Goal: Task Accomplishment & Management: Use online tool/utility

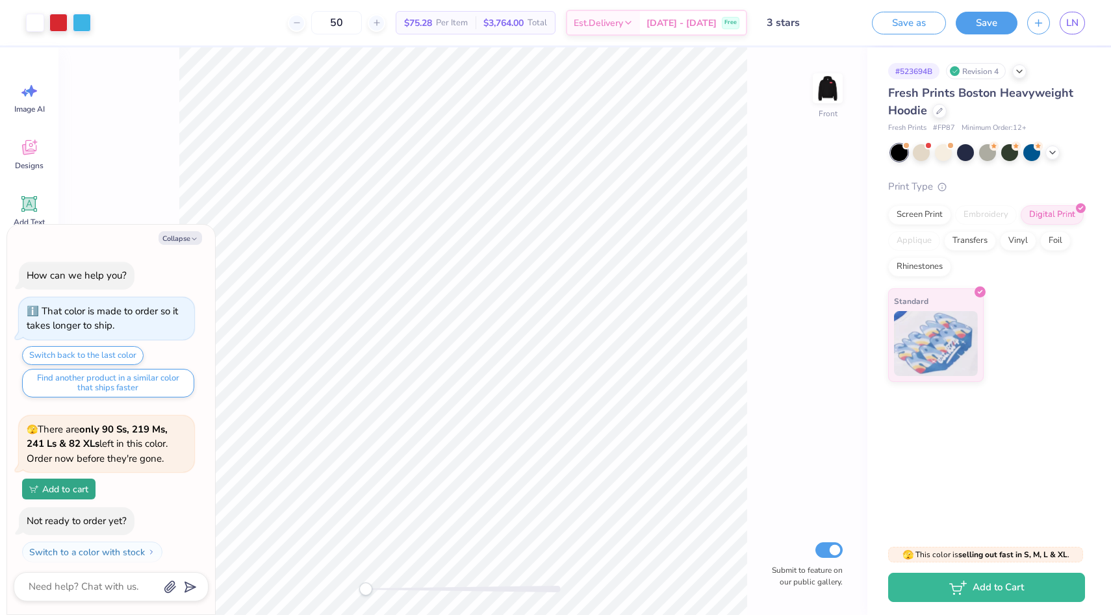
scroll to position [110, 0]
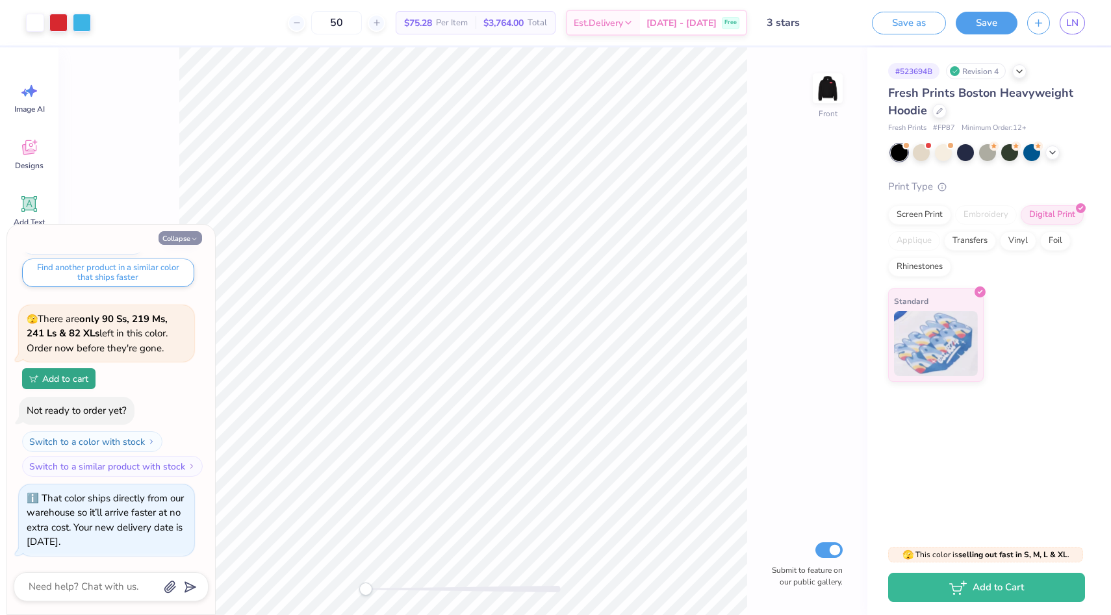
click at [174, 239] on button "Collapse" at bounding box center [181, 238] width 44 height 14
type textarea "x"
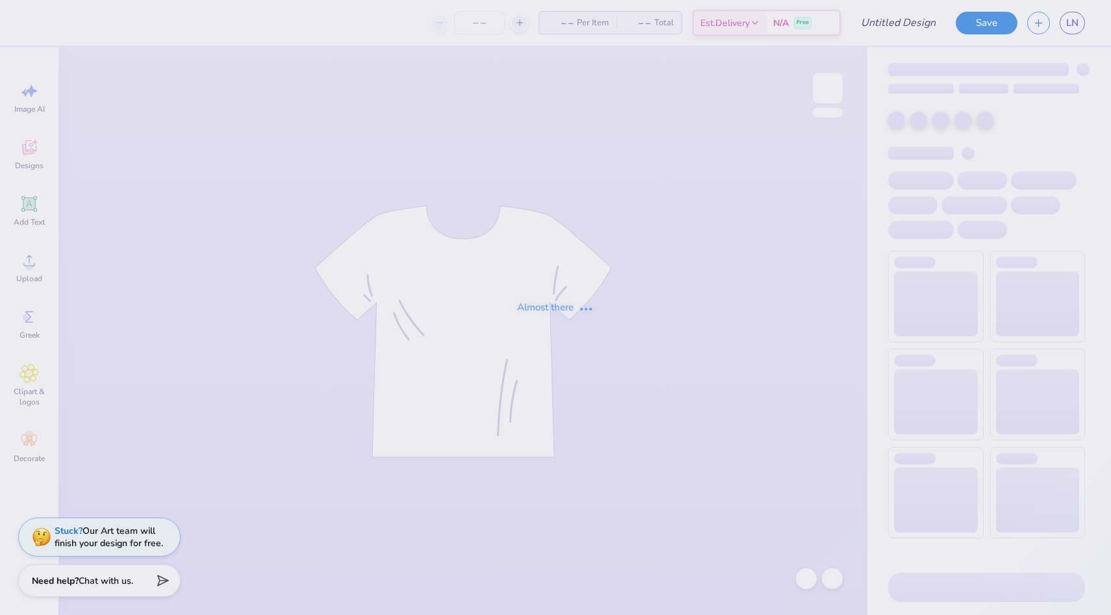
type input "[GEOGRAPHIC_DATA][US_STATE] : [PERSON_NAME]"
type input "1"
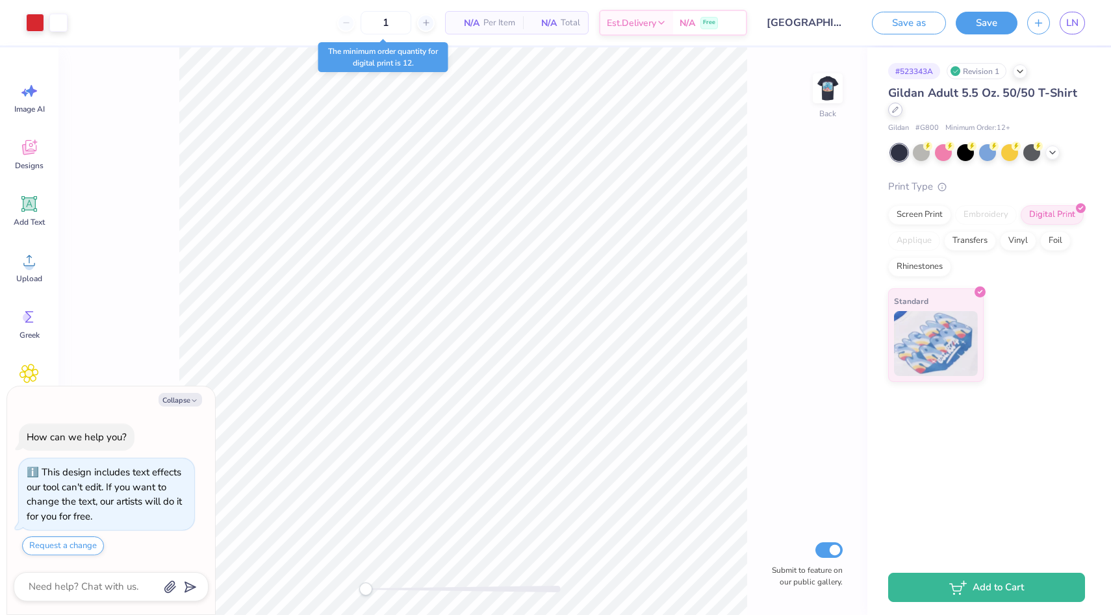
click at [895, 108] on icon at bounding box center [895, 109] width 5 height 5
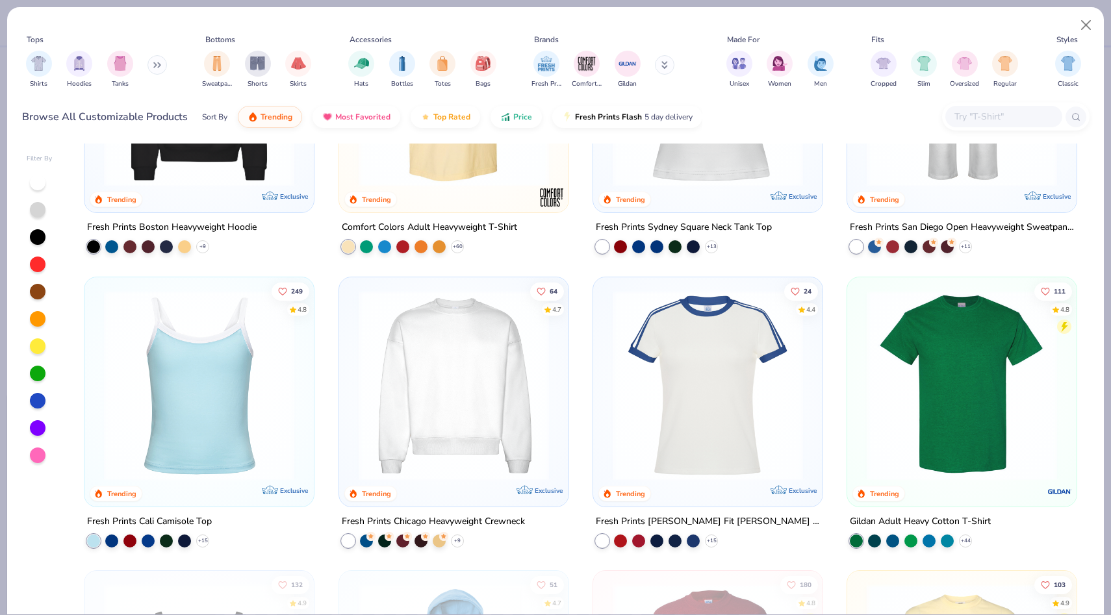
scroll to position [475, 0]
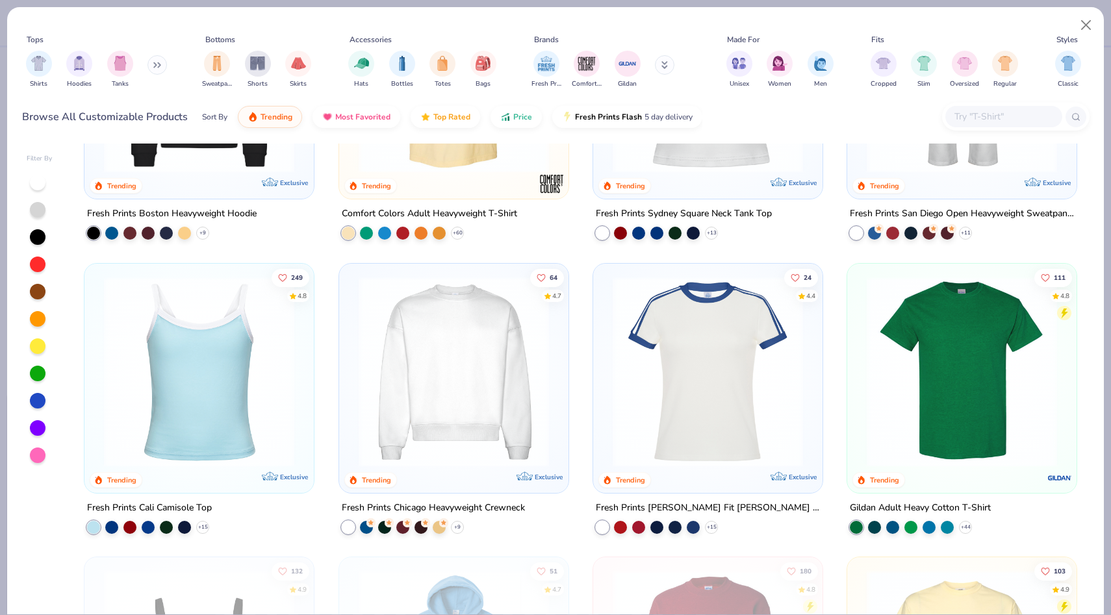
click at [472, 378] on img at bounding box center [453, 371] width 203 height 190
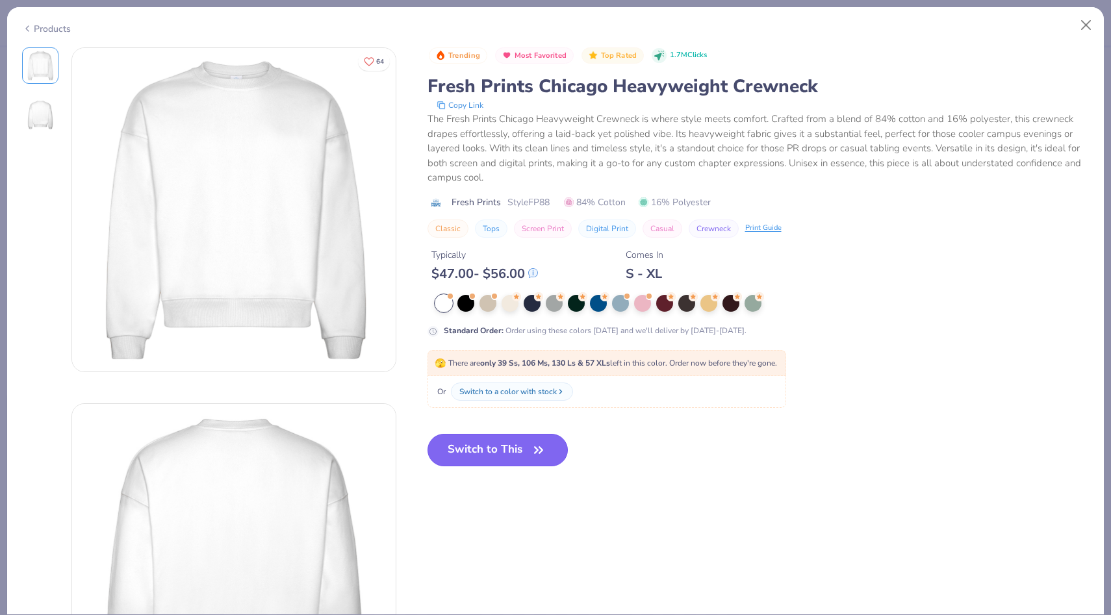
click at [473, 452] on button "Switch to This" at bounding box center [498, 450] width 141 height 32
click at [522, 455] on button "Switch to This" at bounding box center [498, 450] width 141 height 32
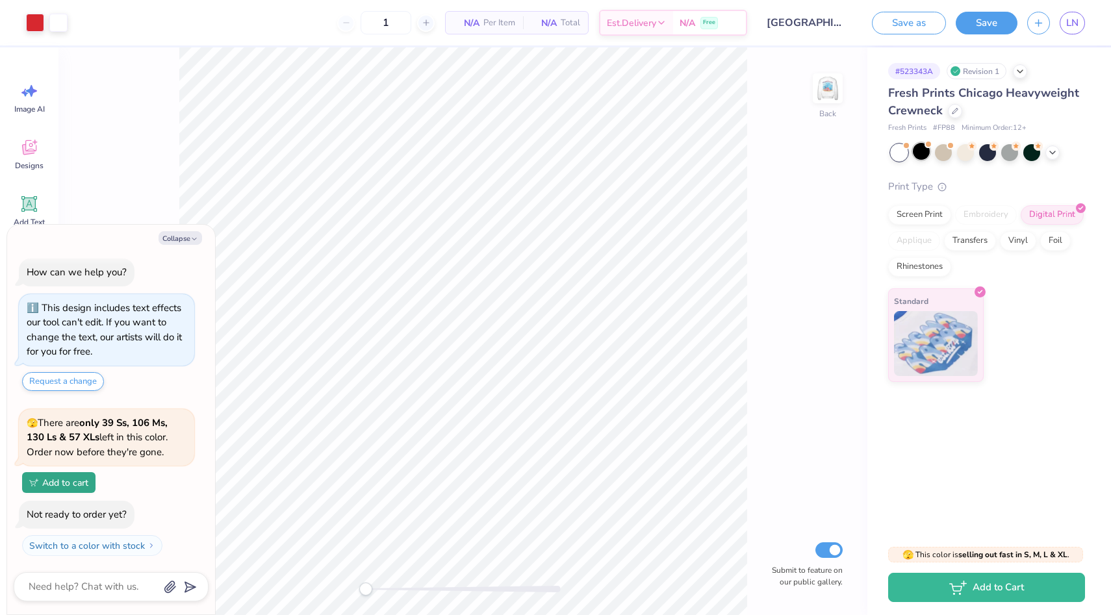
click at [922, 158] on div at bounding box center [921, 151] width 17 height 17
click at [921, 150] on div at bounding box center [921, 151] width 17 height 17
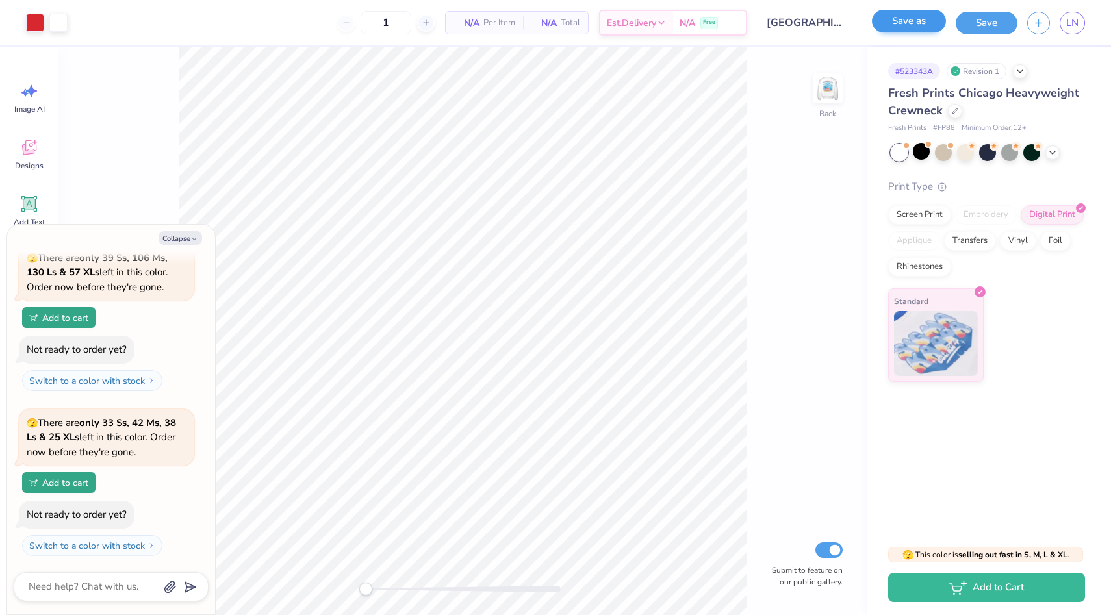
scroll to position [333, 0]
click at [921, 153] on div at bounding box center [921, 151] width 17 height 17
click at [907, 25] on button "Save as" at bounding box center [909, 21] width 74 height 23
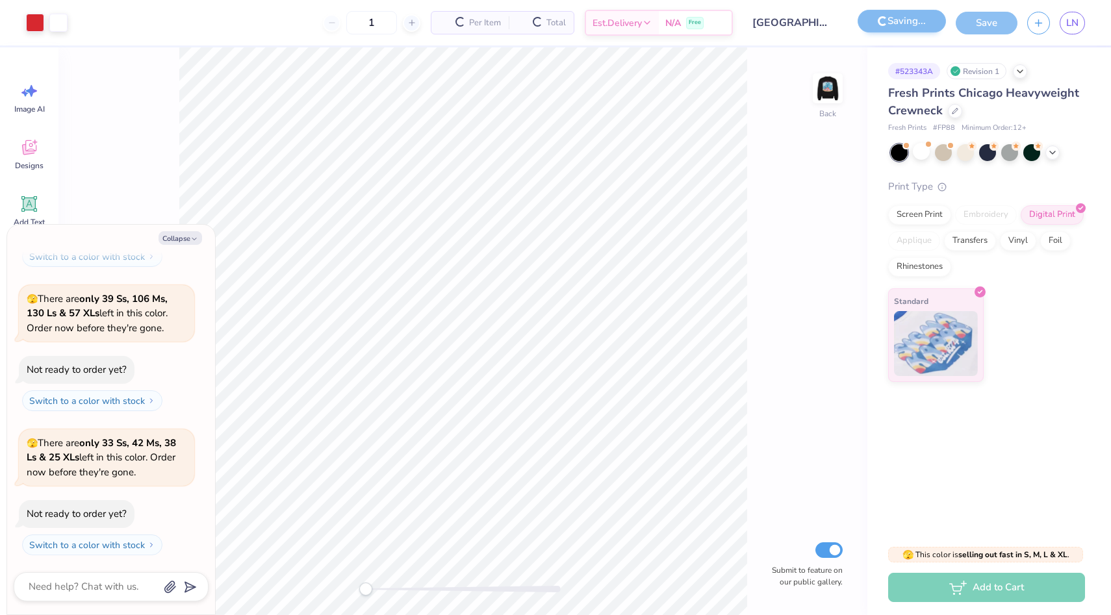
scroll to position [415, 0]
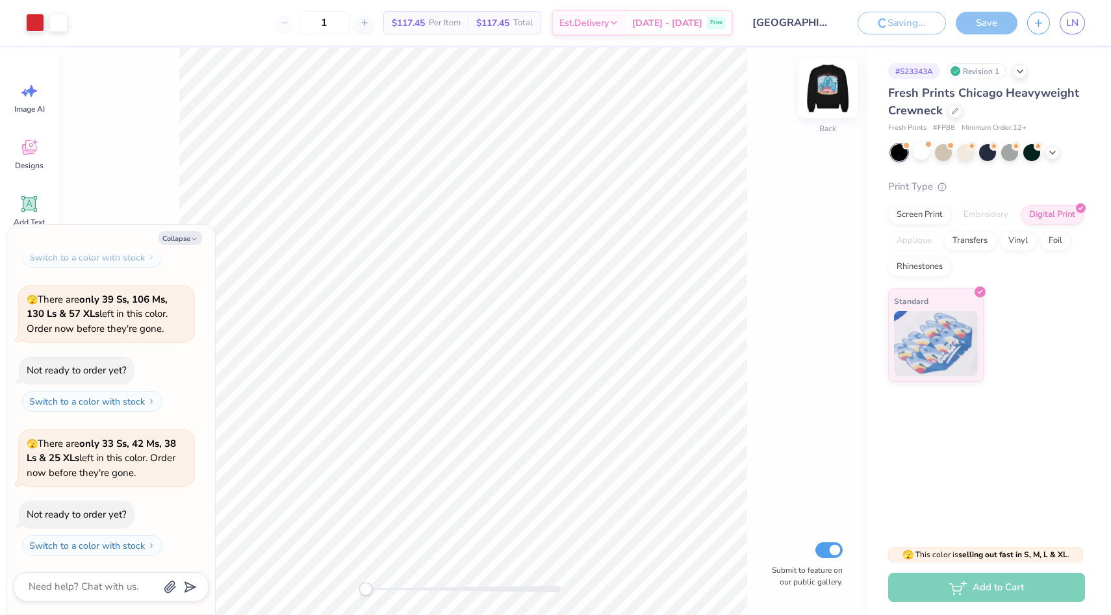
click at [833, 89] on img at bounding box center [828, 88] width 52 height 52
type textarea "x"
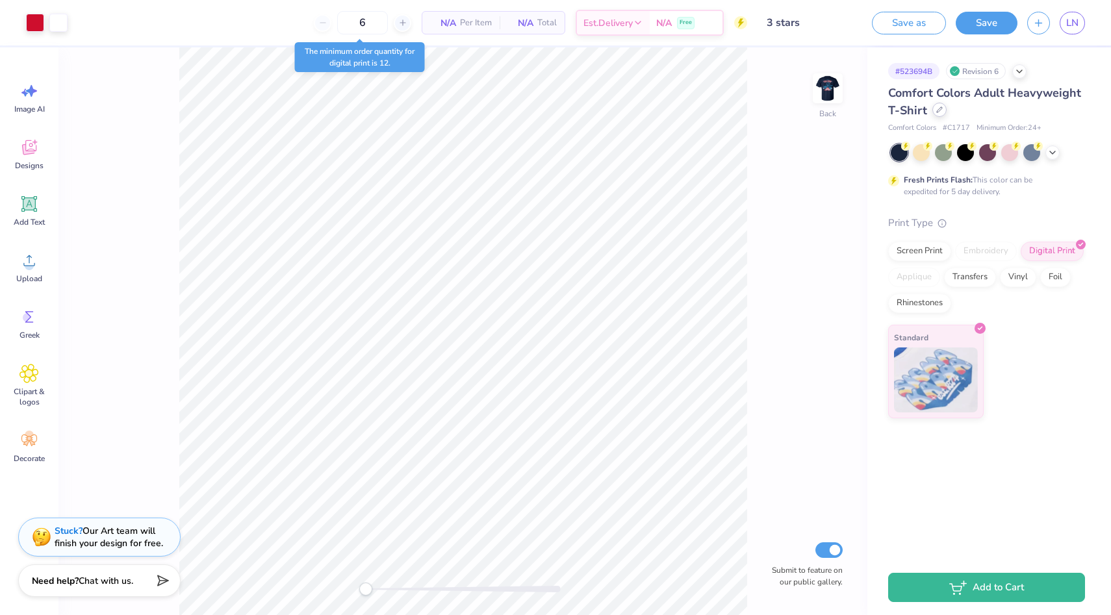
click at [940, 107] on icon at bounding box center [939, 110] width 6 height 6
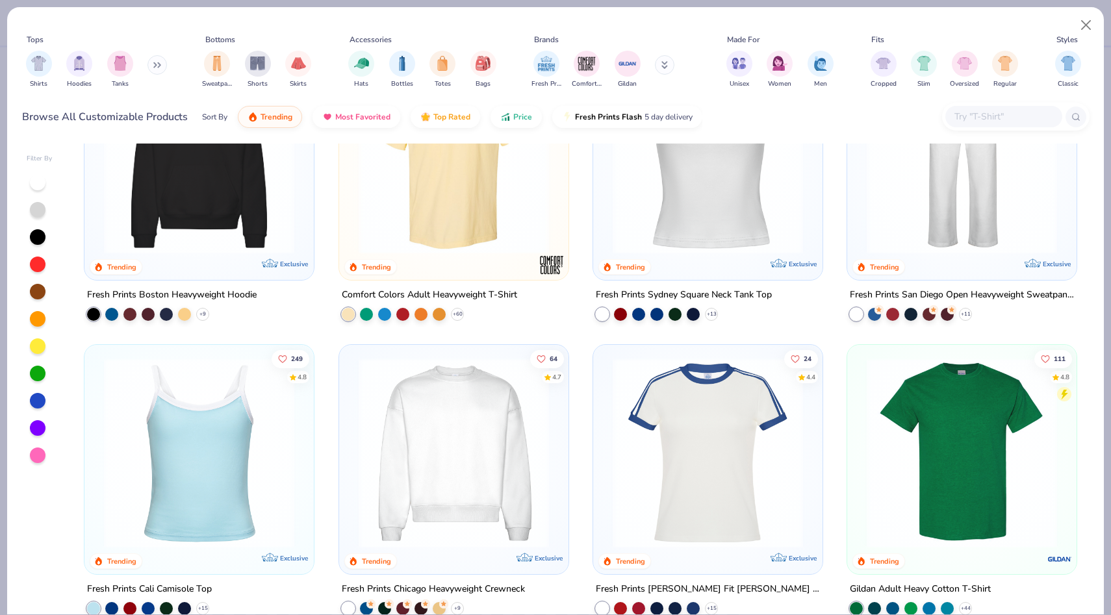
scroll to position [528, 0]
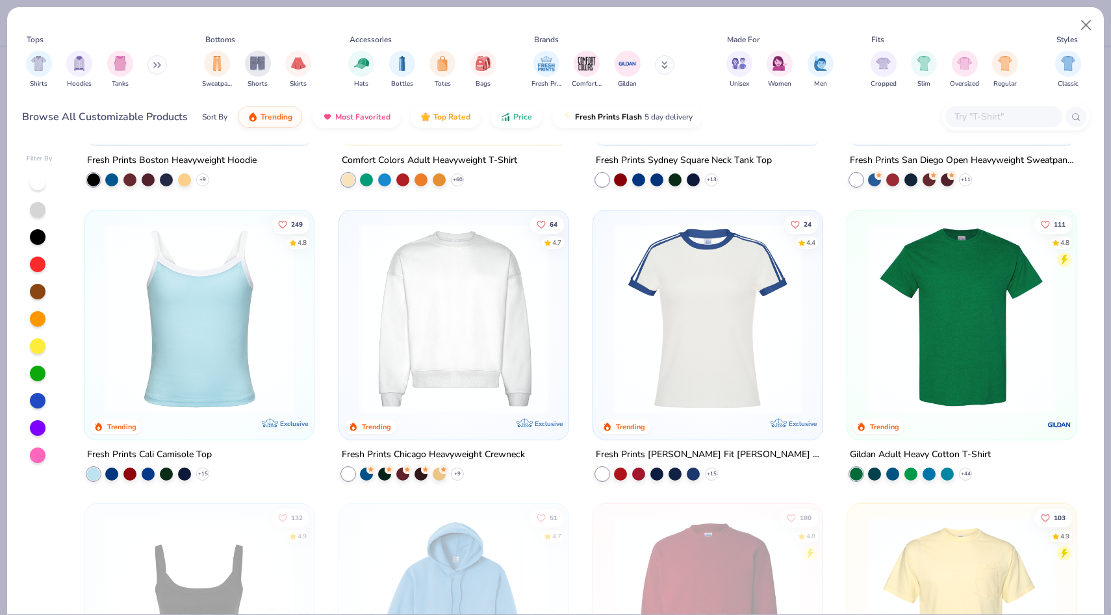
click at [474, 339] on img at bounding box center [453, 318] width 203 height 190
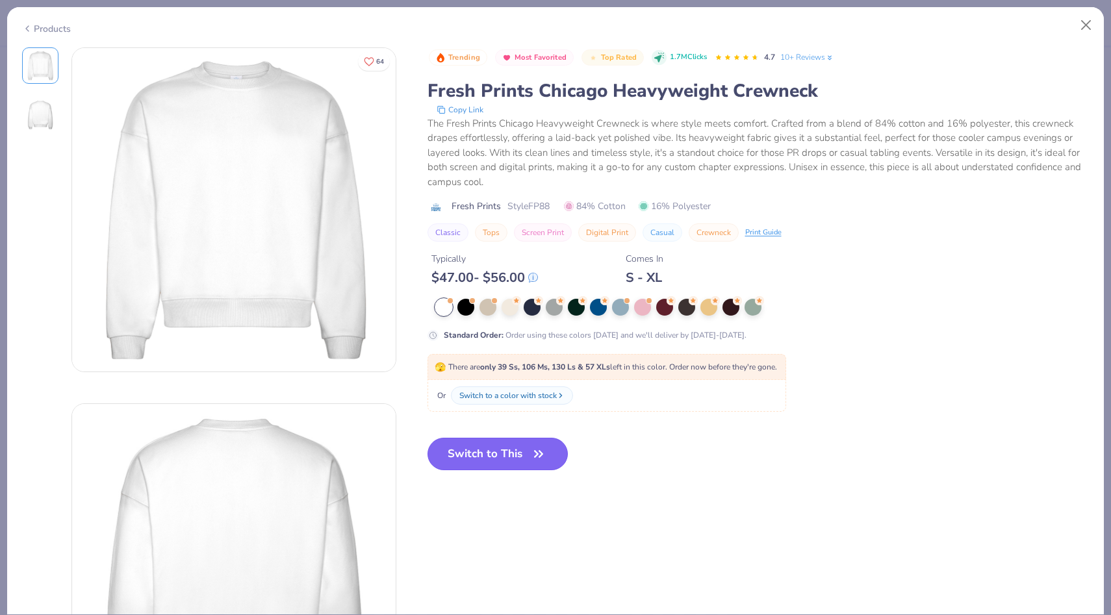
click at [474, 459] on button "Switch to This" at bounding box center [498, 454] width 141 height 32
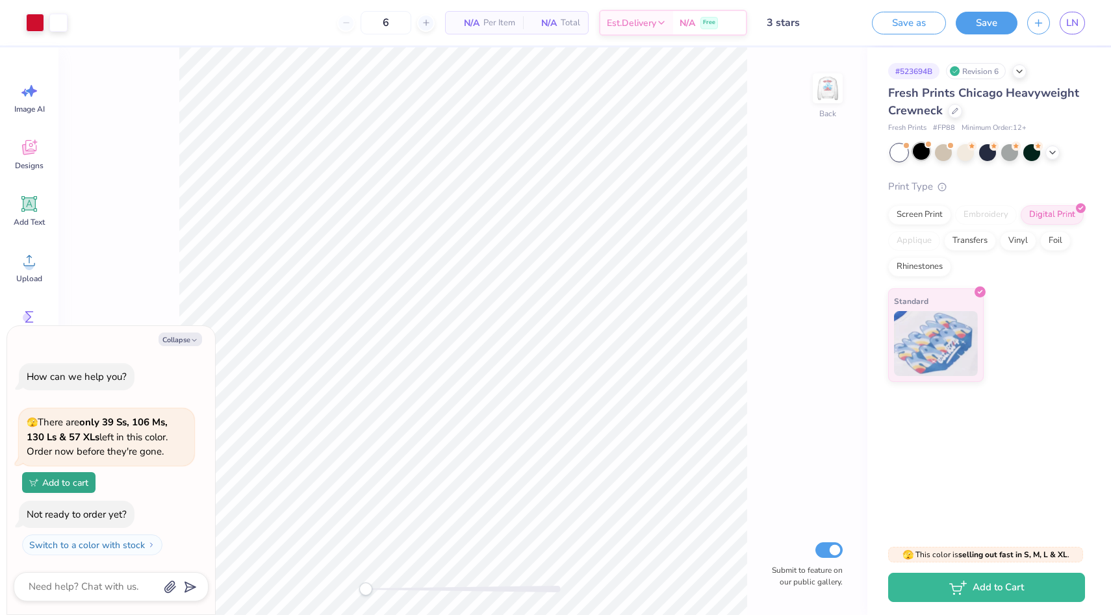
click at [922, 153] on div at bounding box center [921, 151] width 17 height 17
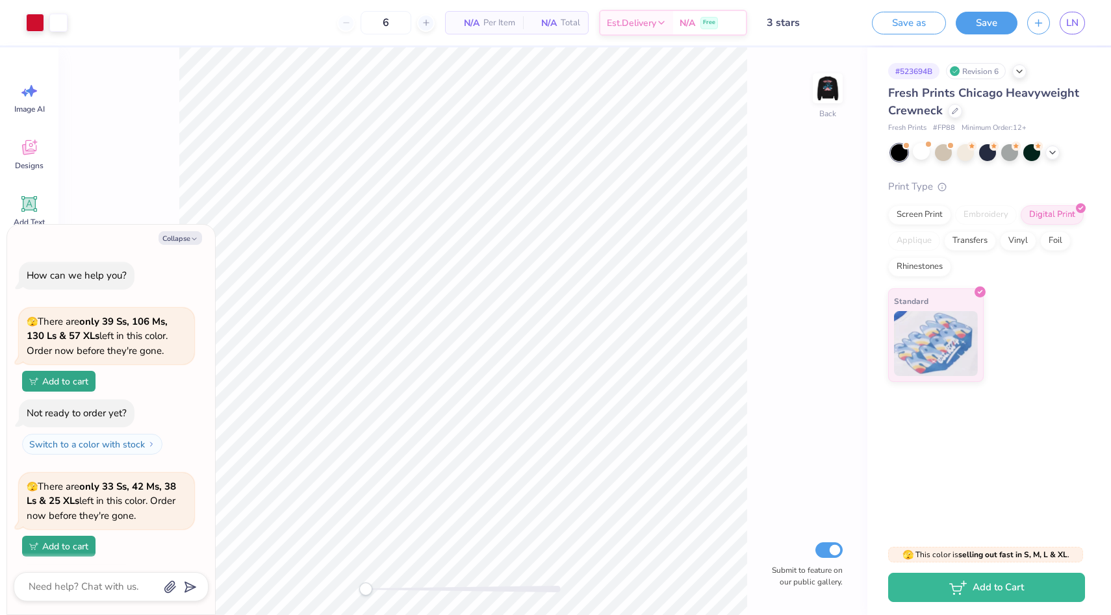
scroll to position [64, 0]
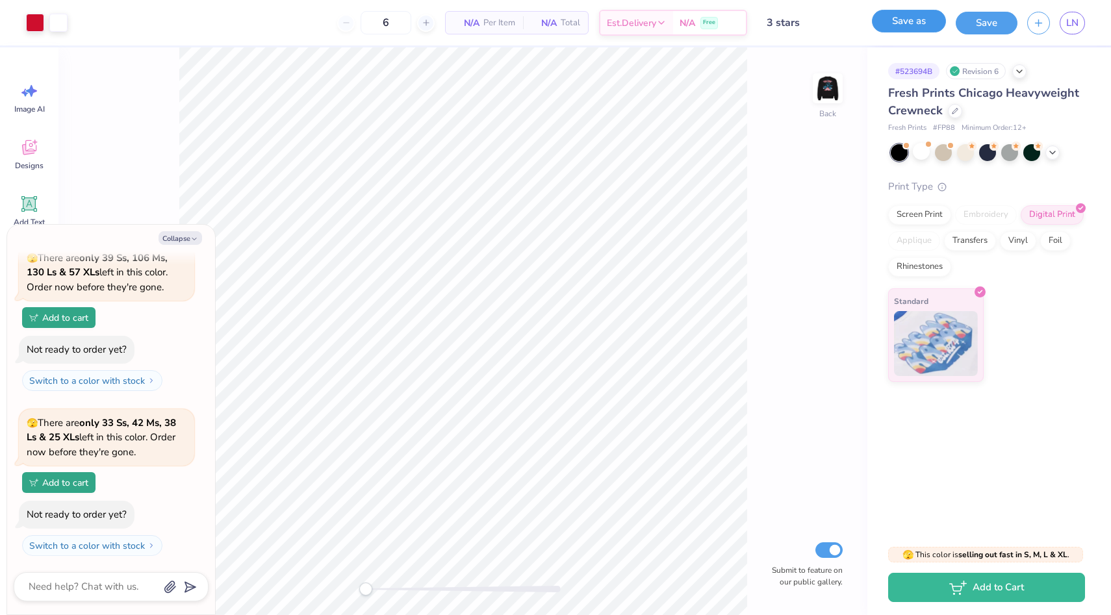
click at [900, 26] on button "Save as" at bounding box center [909, 21] width 74 height 23
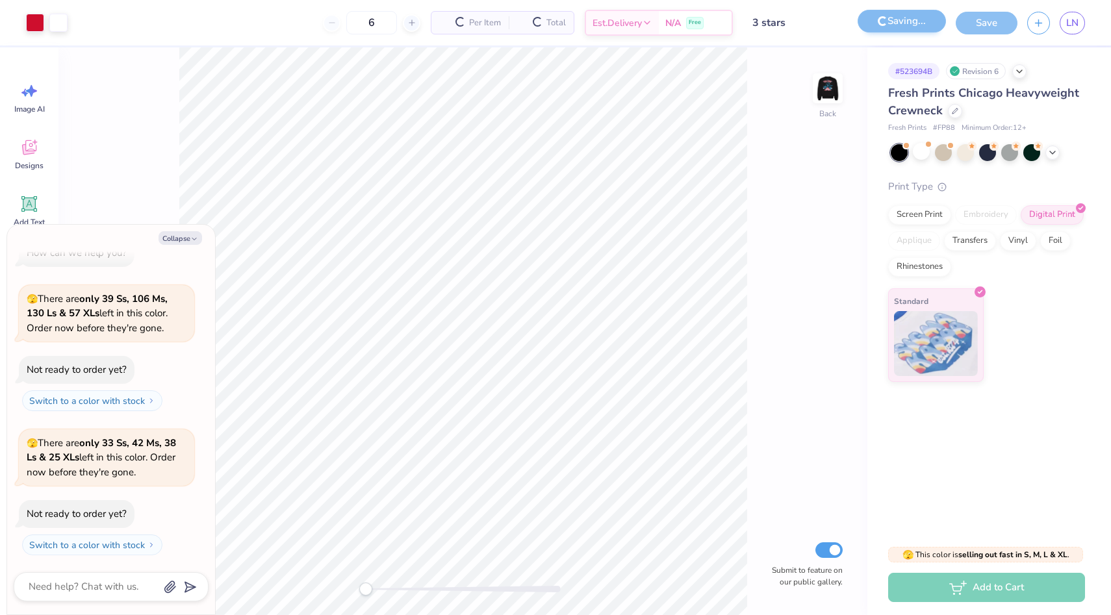
scroll to position [22, 0]
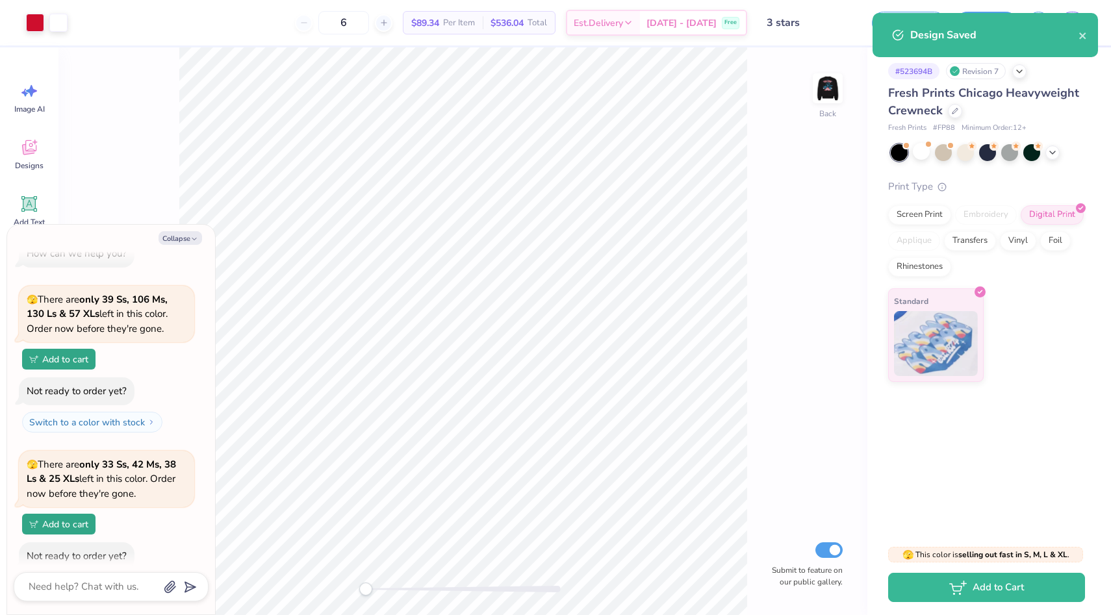
type textarea "x"
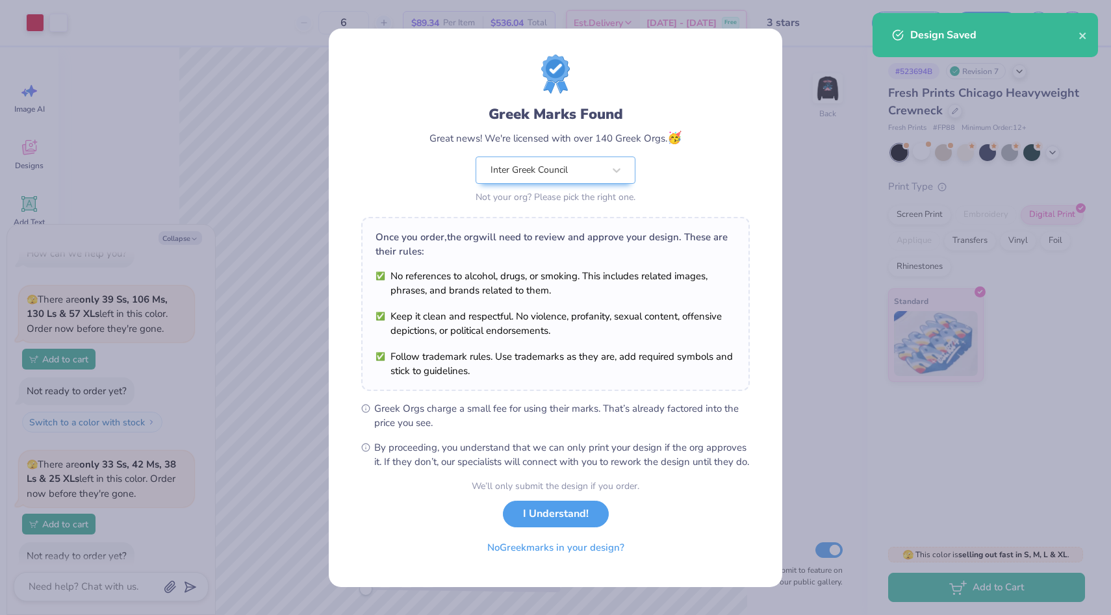
scroll to position [64, 0]
